Goal: Task Accomplishment & Management: Manage account settings

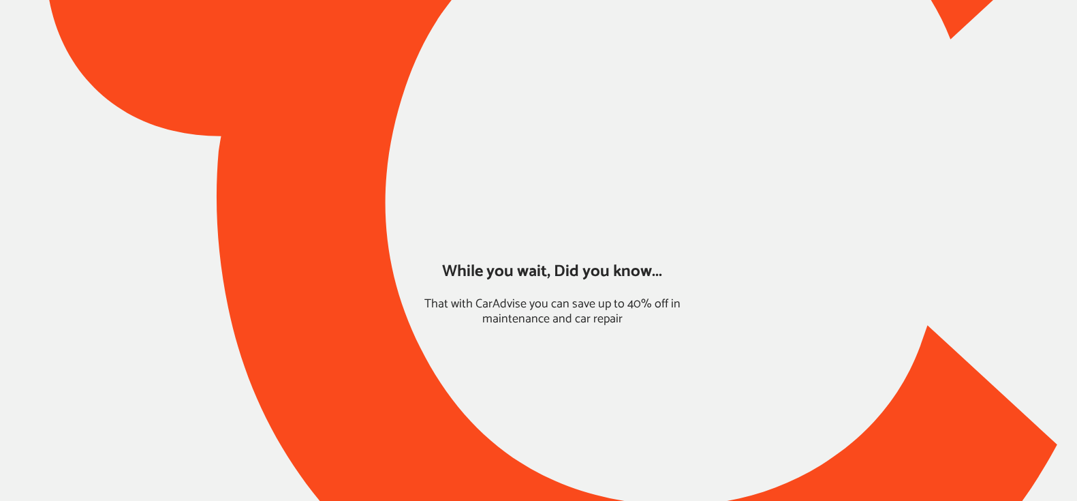
type input "*****"
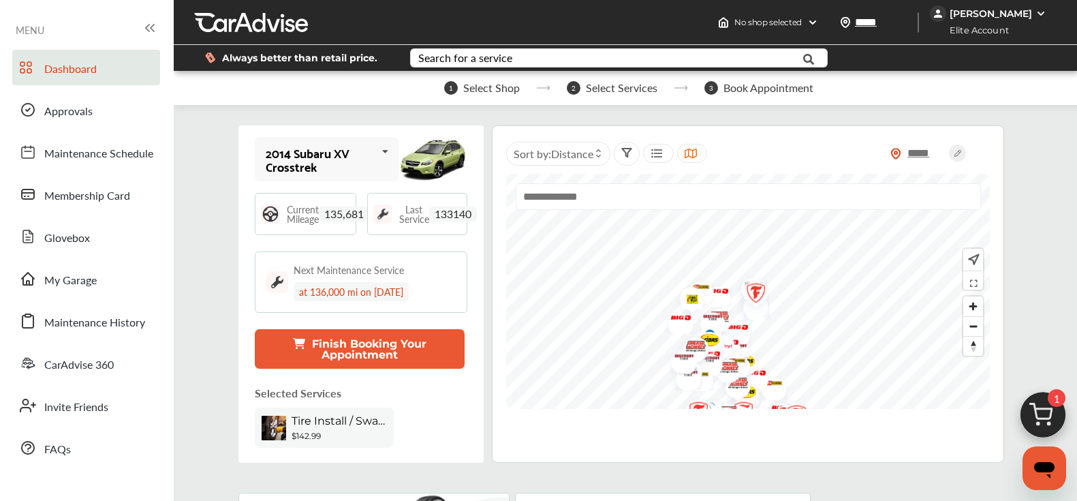
click at [985, 20] on div "[PERSON_NAME]" at bounding box center [990, 13] width 120 height 16
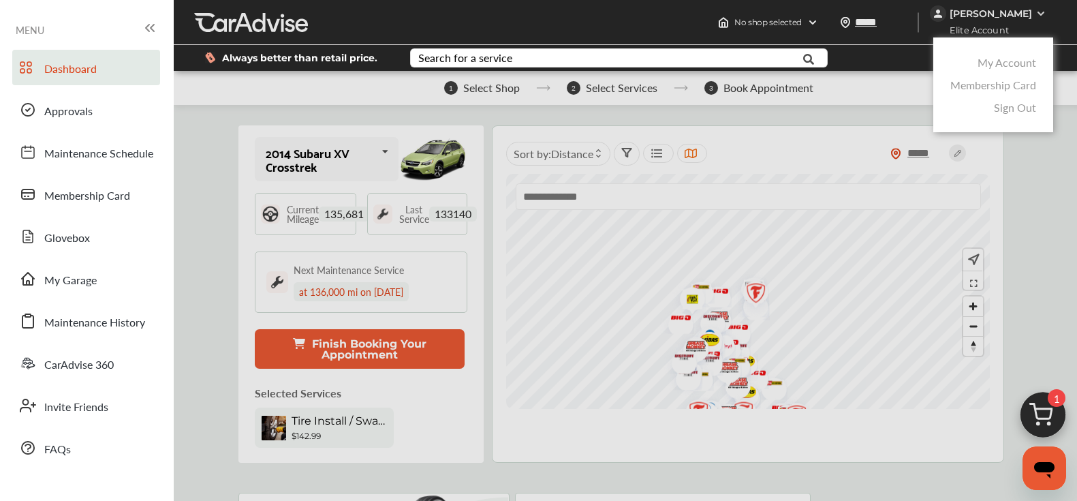
click at [985, 59] on link "My Account" at bounding box center [1007, 63] width 59 height 16
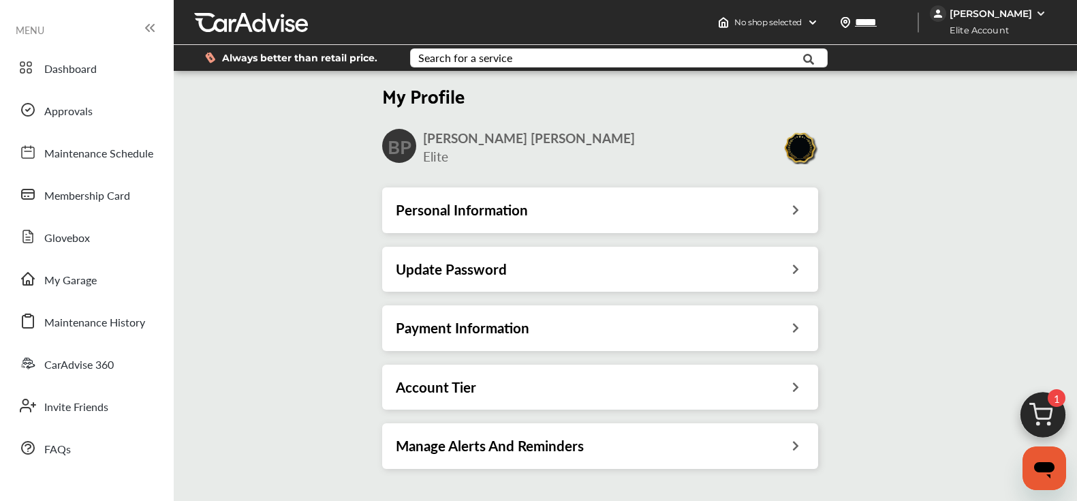
click at [441, 385] on h3 "Account Tier" at bounding box center [436, 387] width 80 height 18
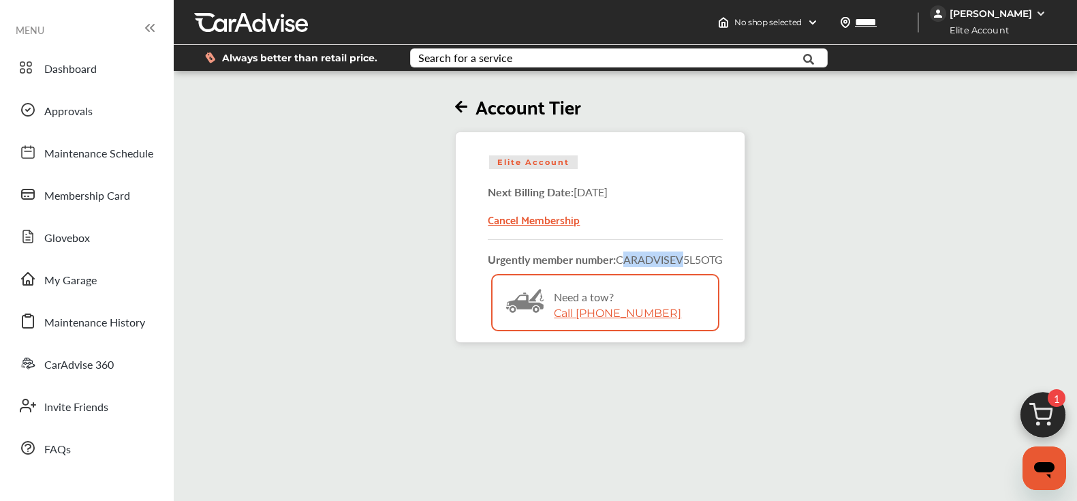
drag, startPoint x: 623, startPoint y: 262, endPoint x: 684, endPoint y: 262, distance: 60.6
click at [684, 262] on span "CARADVISE V5L5OTG" at bounding box center [669, 259] width 107 height 16
click at [458, 104] on icon at bounding box center [461, 107] width 12 height 14
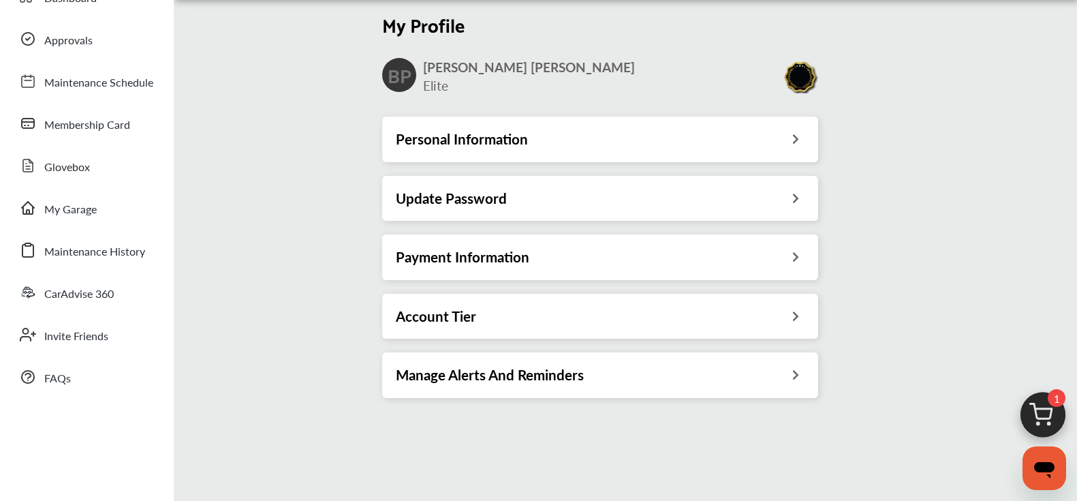
scroll to position [74, 0]
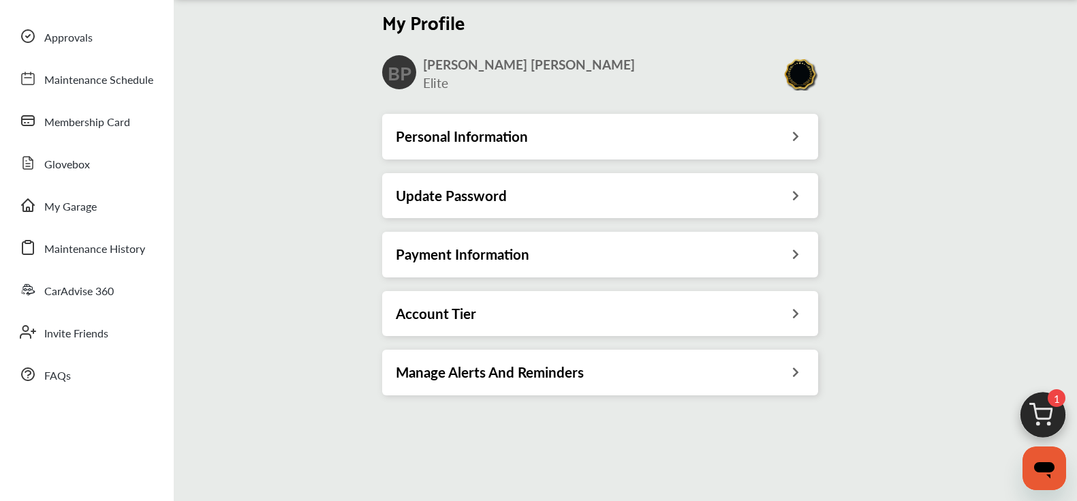
click at [482, 318] on div "Account Tier" at bounding box center [600, 314] width 409 height 18
